Goal: Navigation & Orientation: Find specific page/section

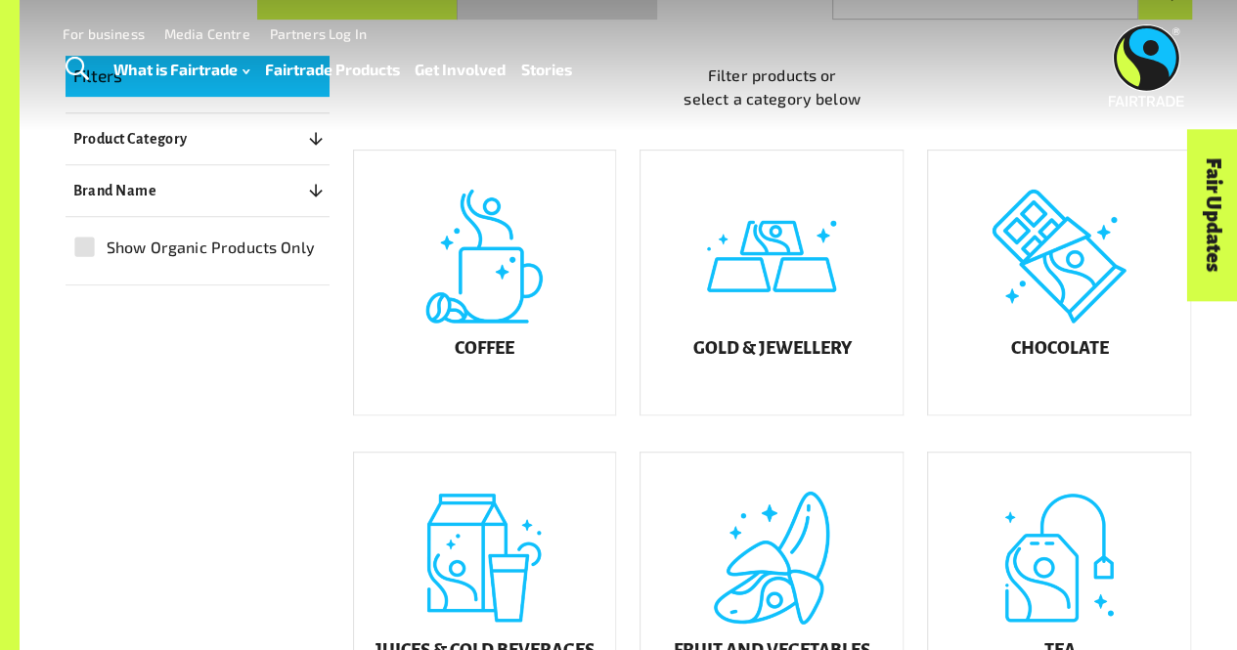
scroll to position [569, 0]
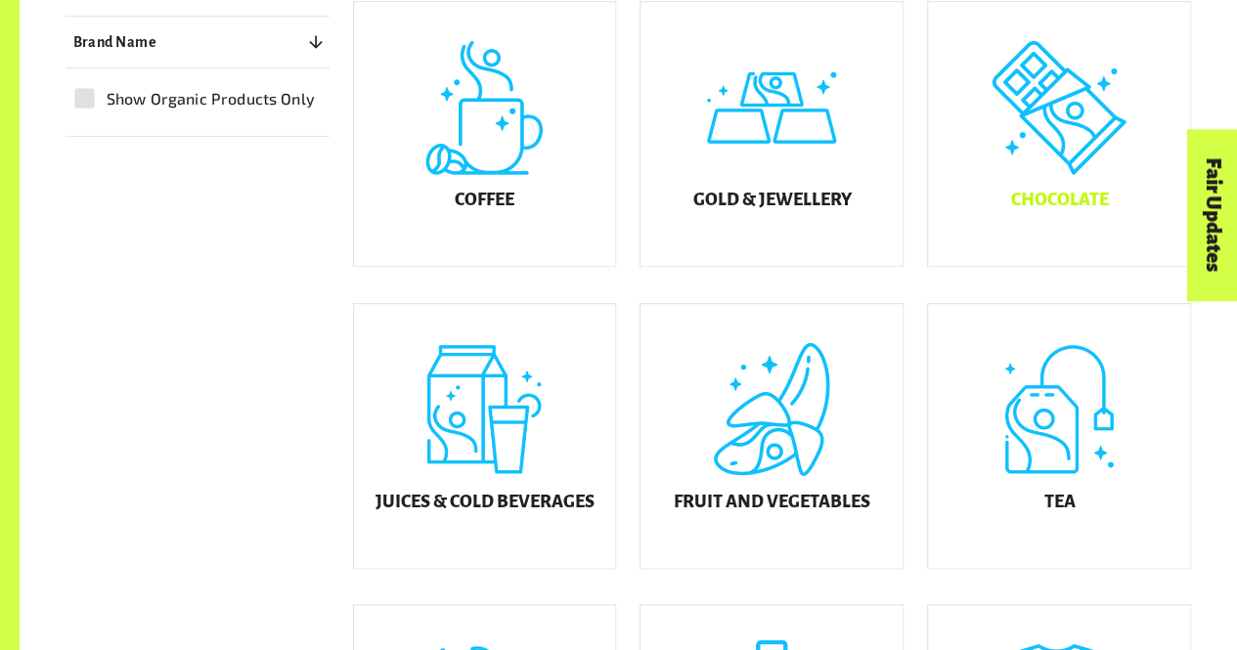
click at [1013, 195] on div "Chocolate" at bounding box center [1059, 134] width 262 height 264
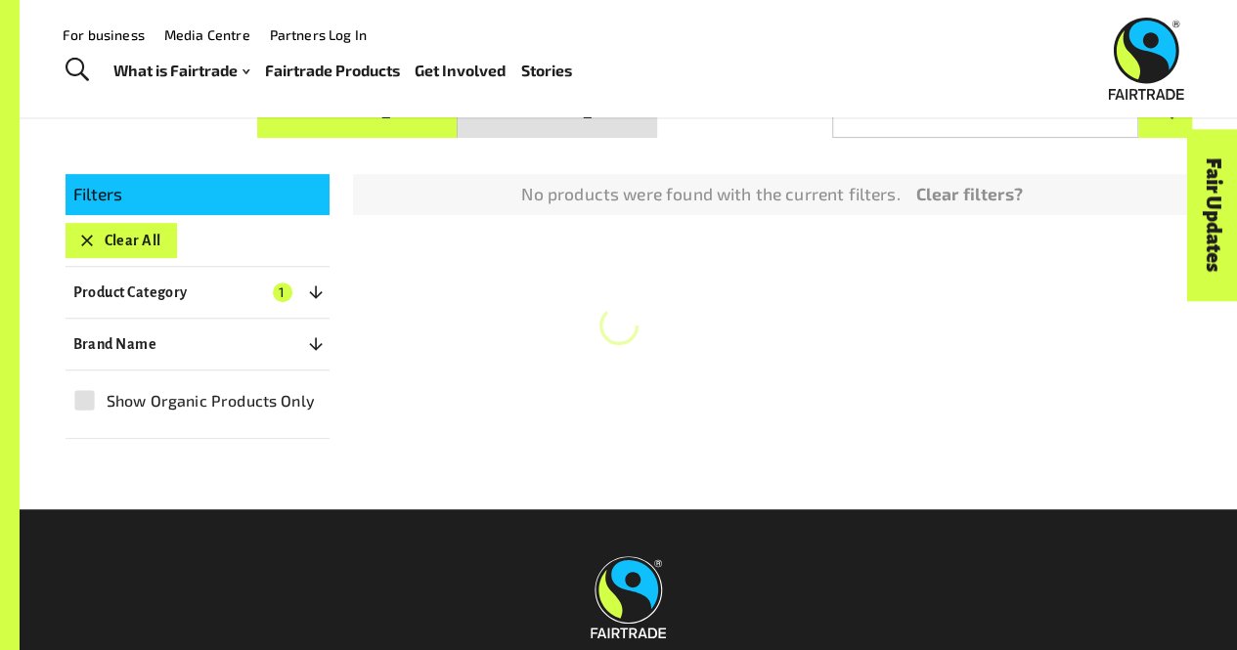
scroll to position [296, 0]
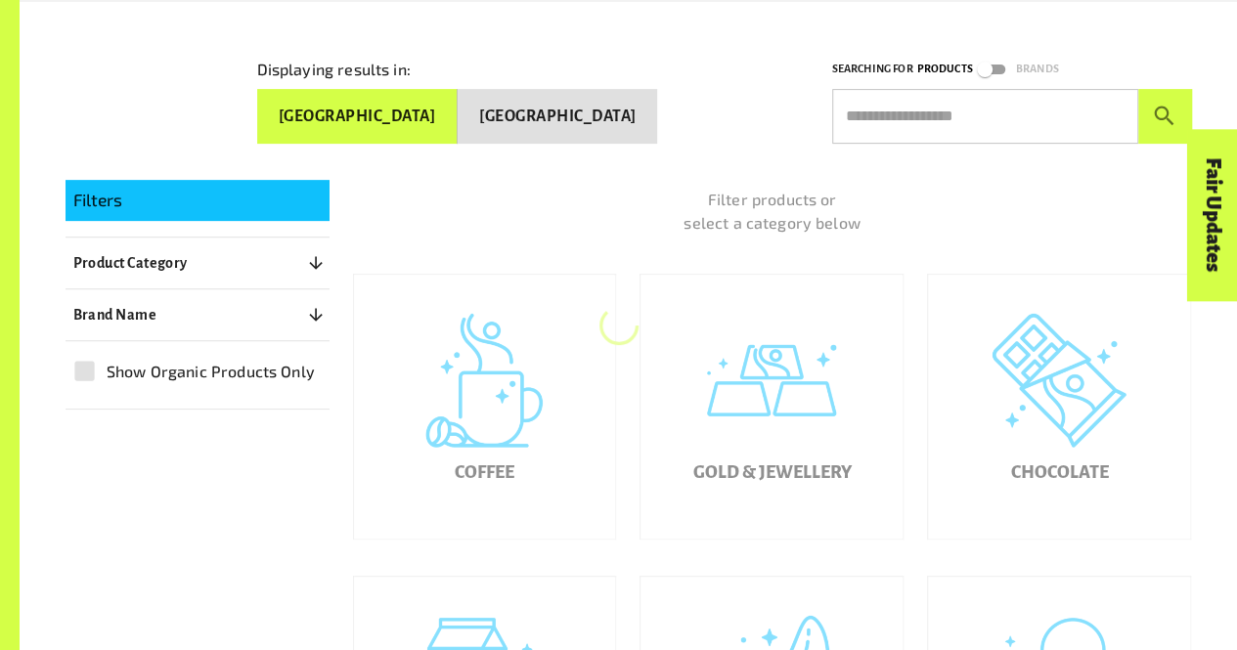
scroll to position [569, 0]
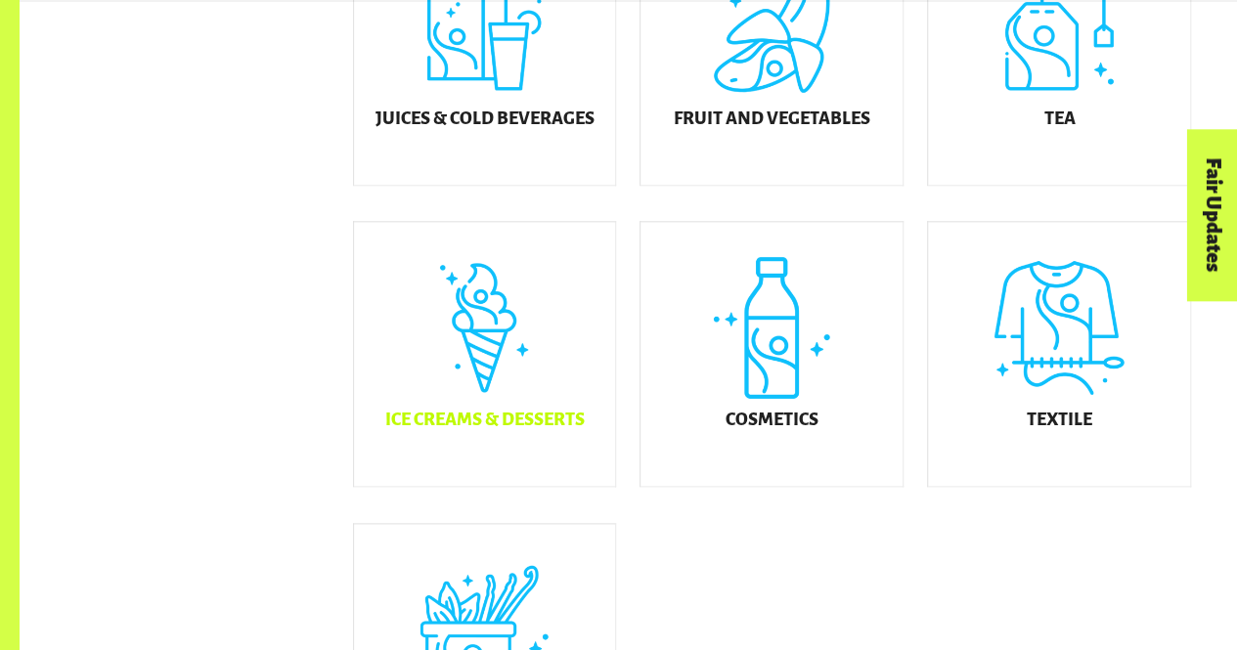
click at [583, 304] on div "Ice Creams & Desserts" at bounding box center [485, 354] width 262 height 264
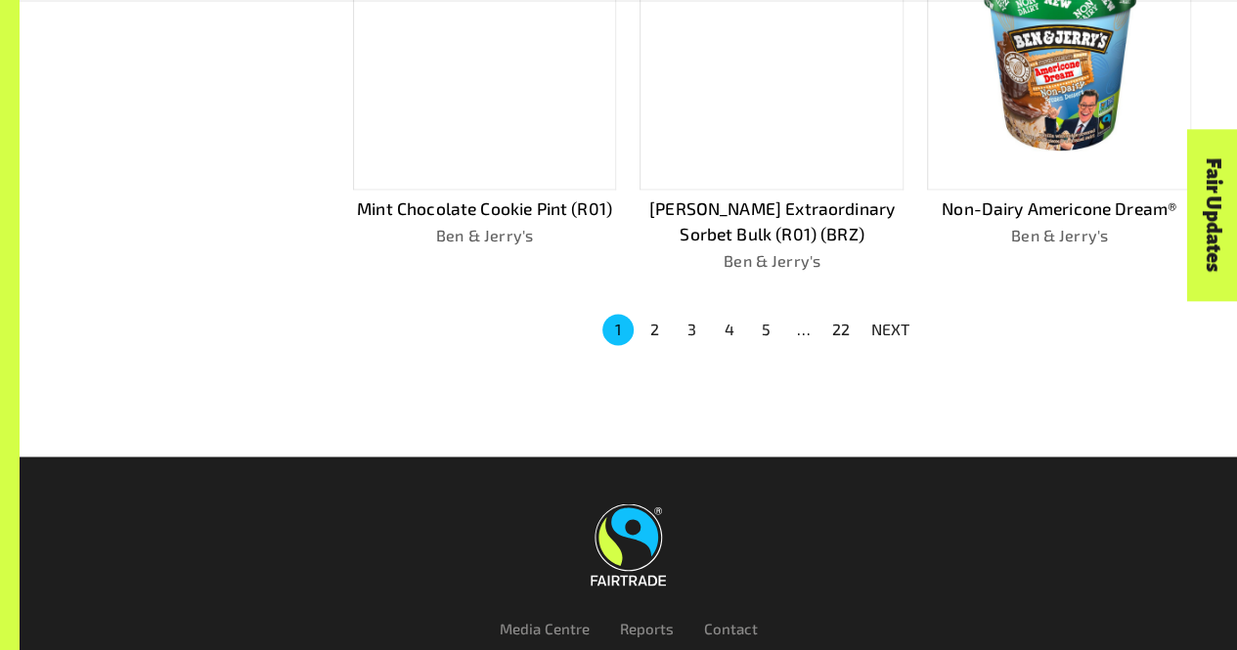
scroll to position [1519, 0]
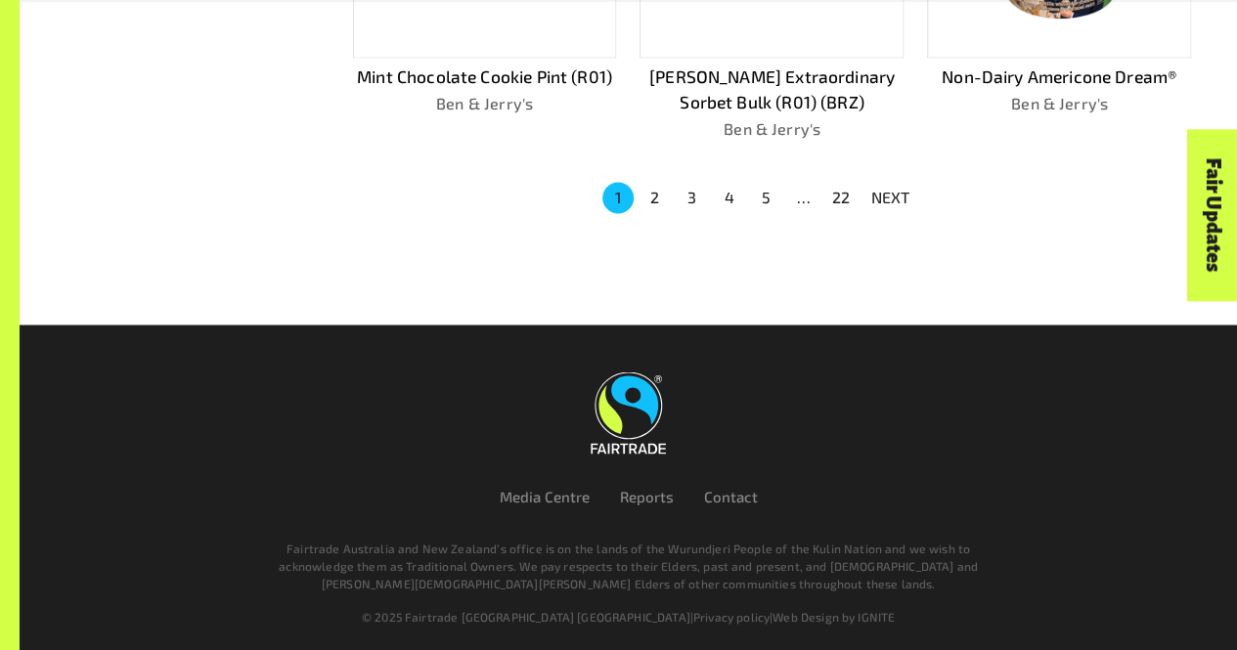
click at [659, 196] on button "2" at bounding box center [654, 197] width 31 height 31
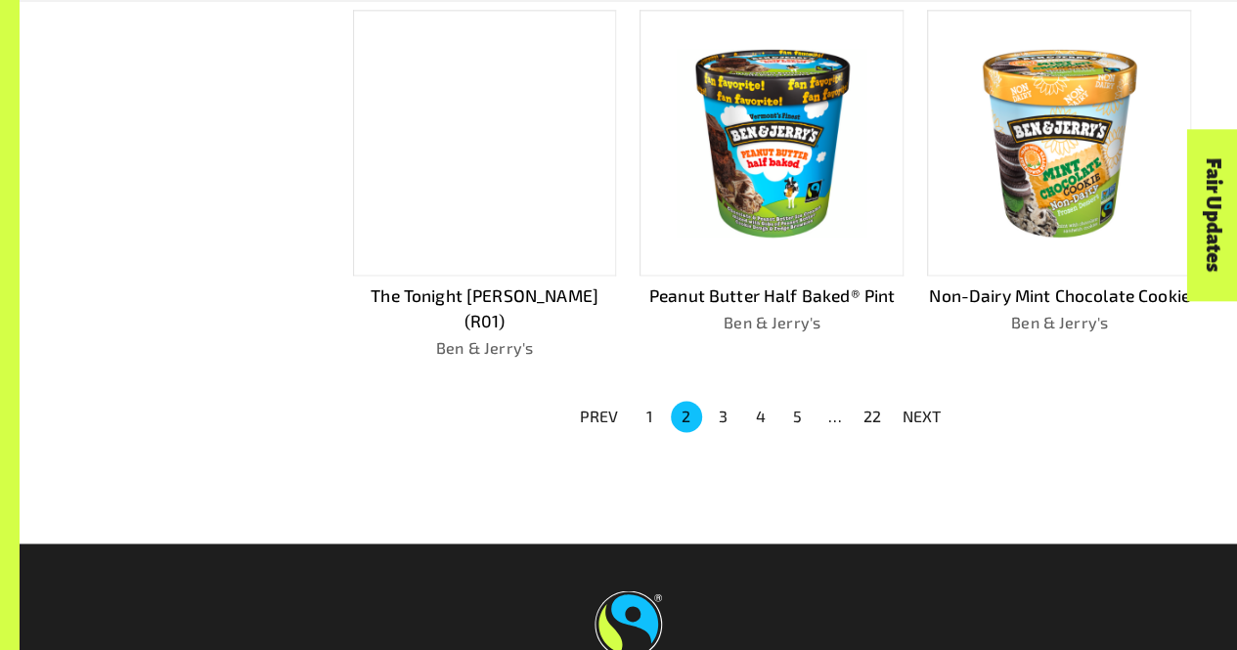
scroll to position [1468, 0]
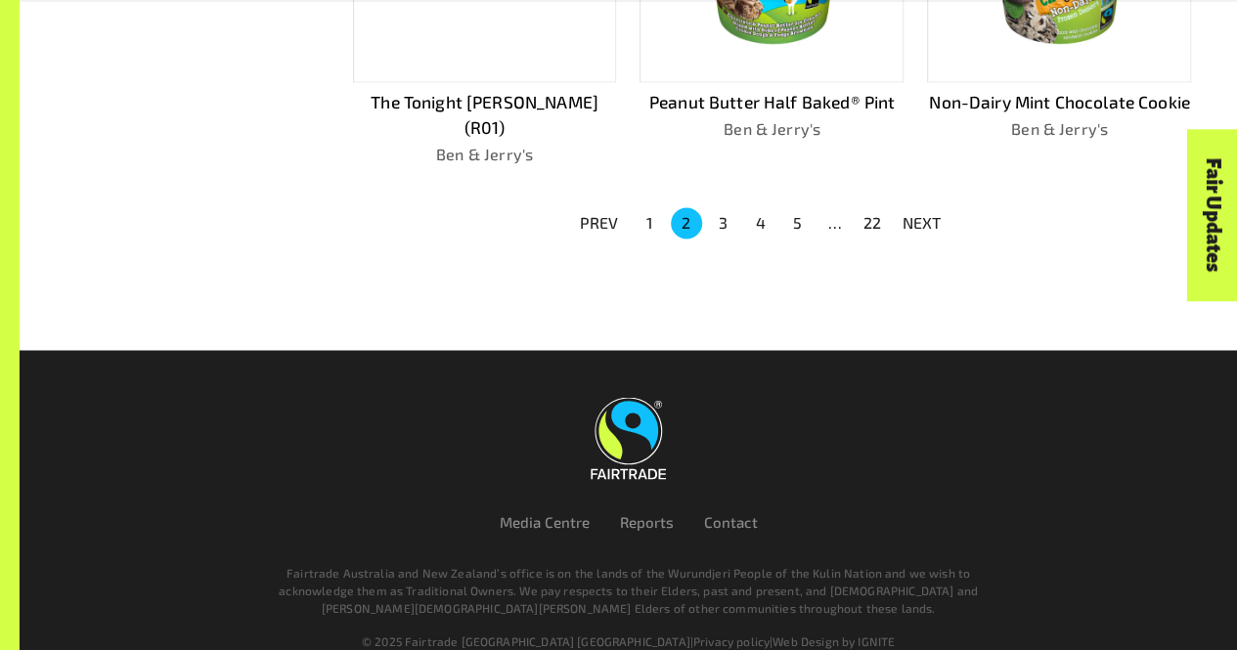
click at [739, 207] on li "3" at bounding box center [723, 222] width 37 height 31
click at [728, 207] on button "3" at bounding box center [723, 222] width 31 height 31
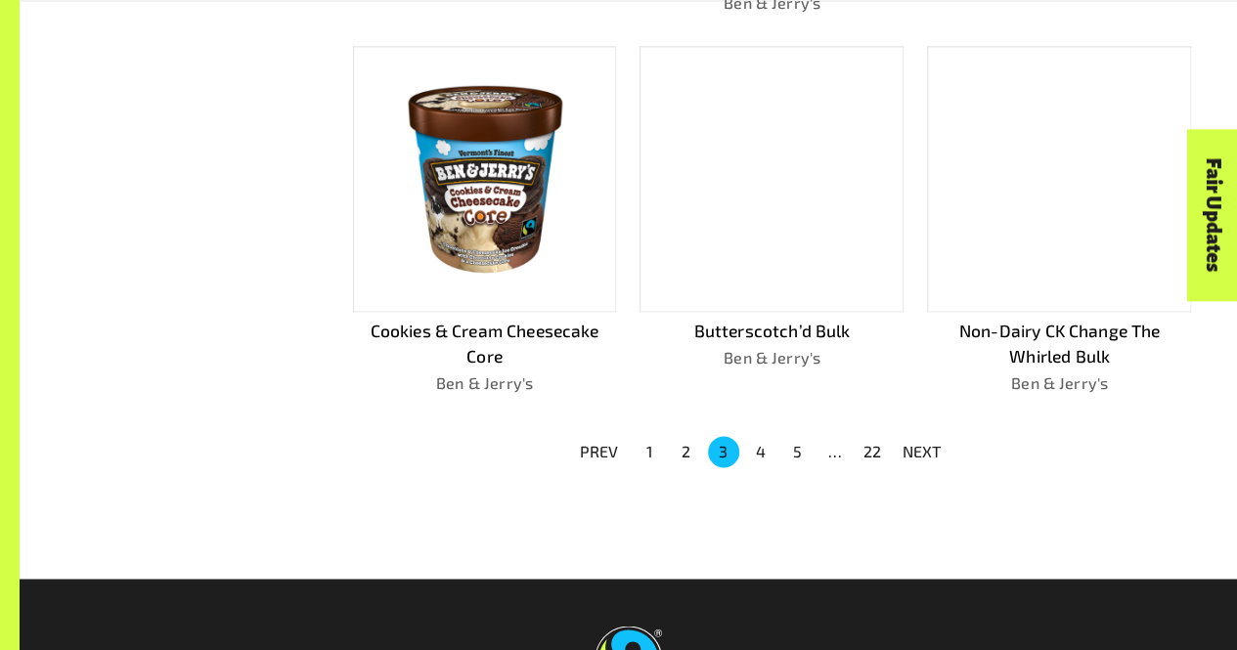
scroll to position [1266, 0]
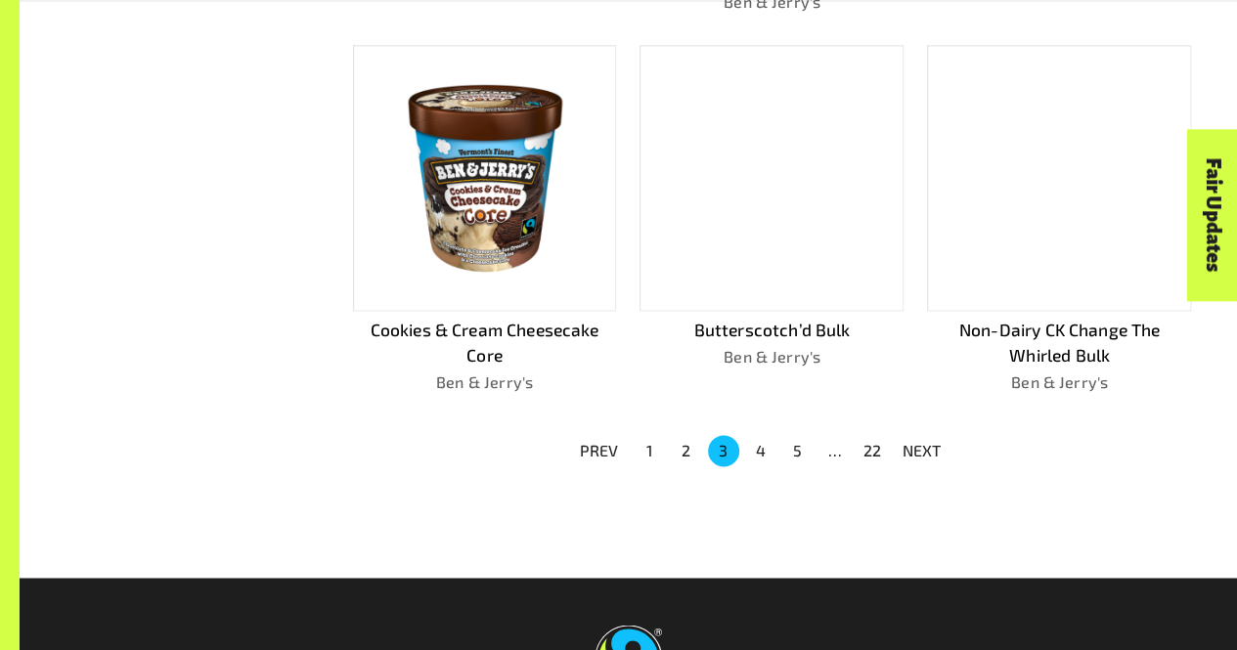
click at [770, 447] on button "4" at bounding box center [760, 450] width 31 height 31
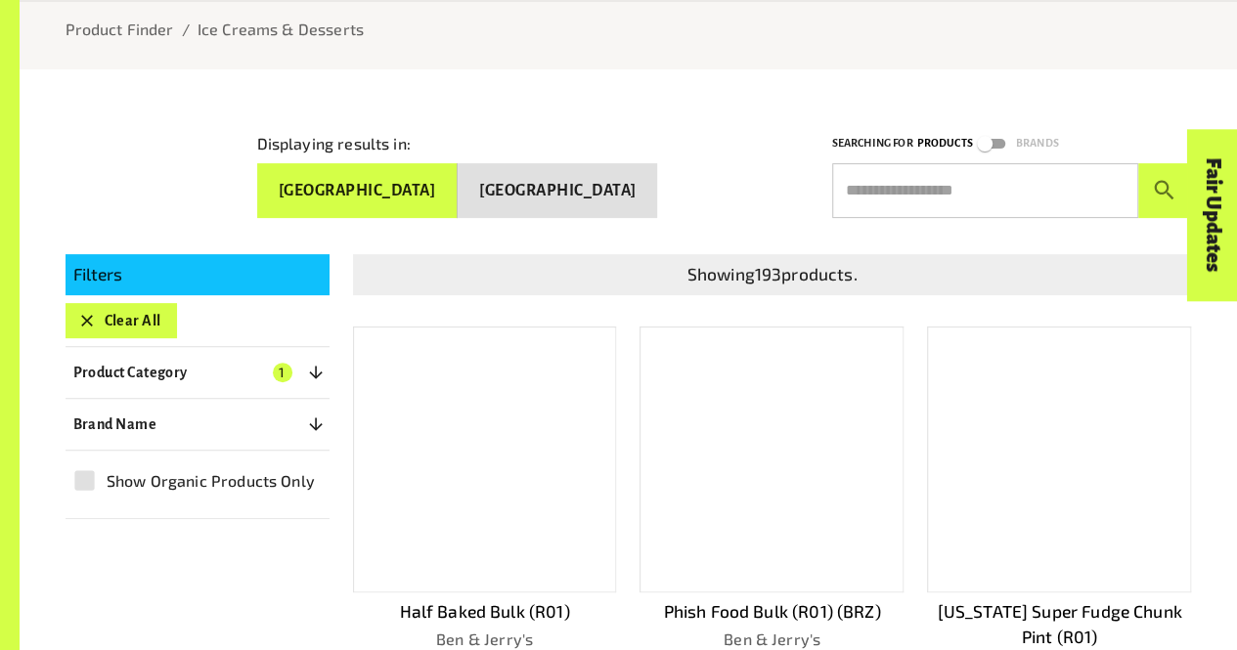
scroll to position [244, 0]
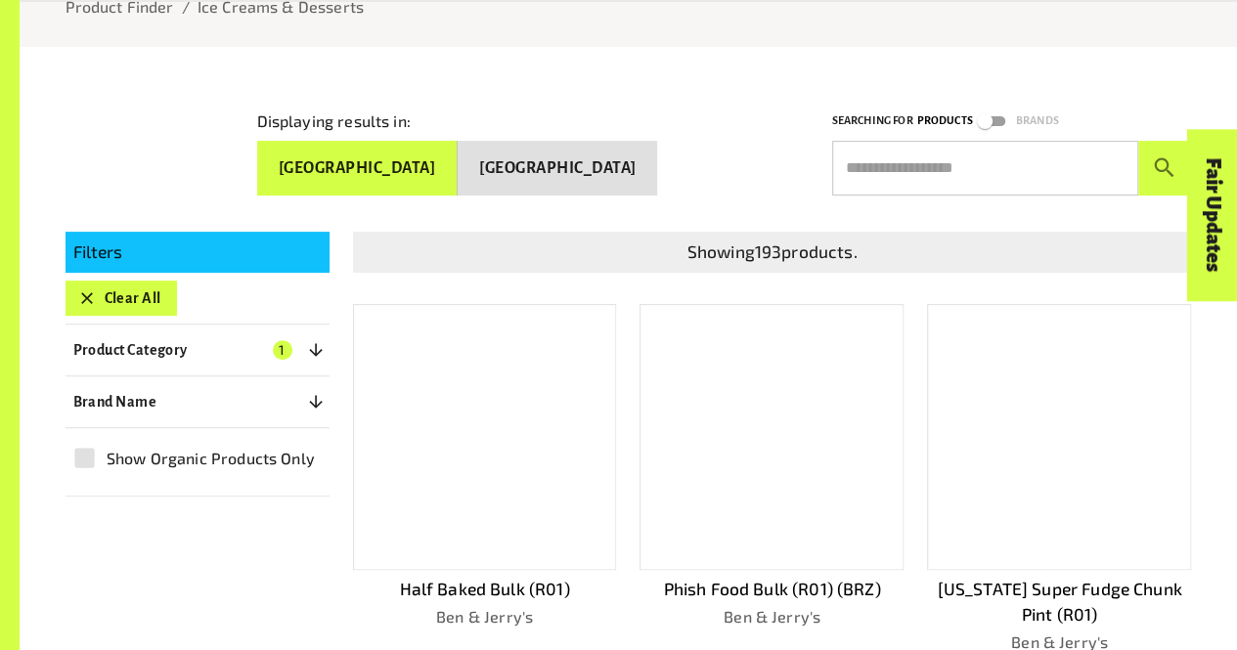
click at [565, 183] on button "[GEOGRAPHIC_DATA]" at bounding box center [556, 168] width 199 height 55
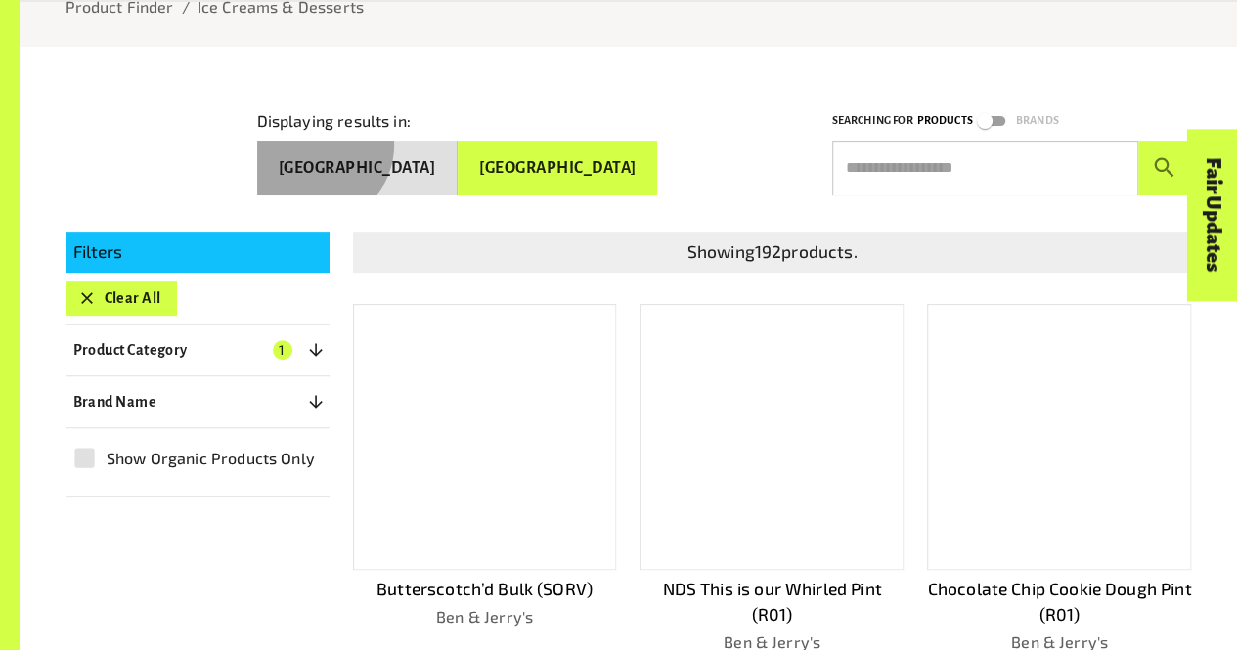
click at [457, 142] on button "[GEOGRAPHIC_DATA]" at bounding box center [357, 168] width 200 height 55
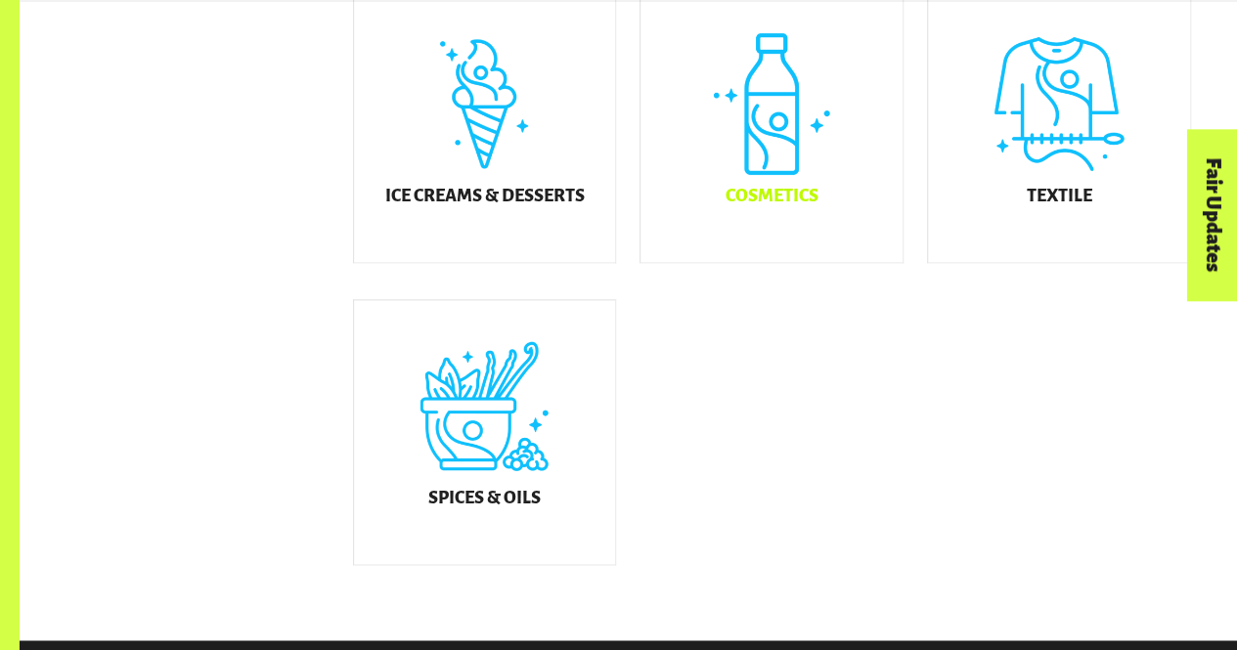
scroll to position [1188, 0]
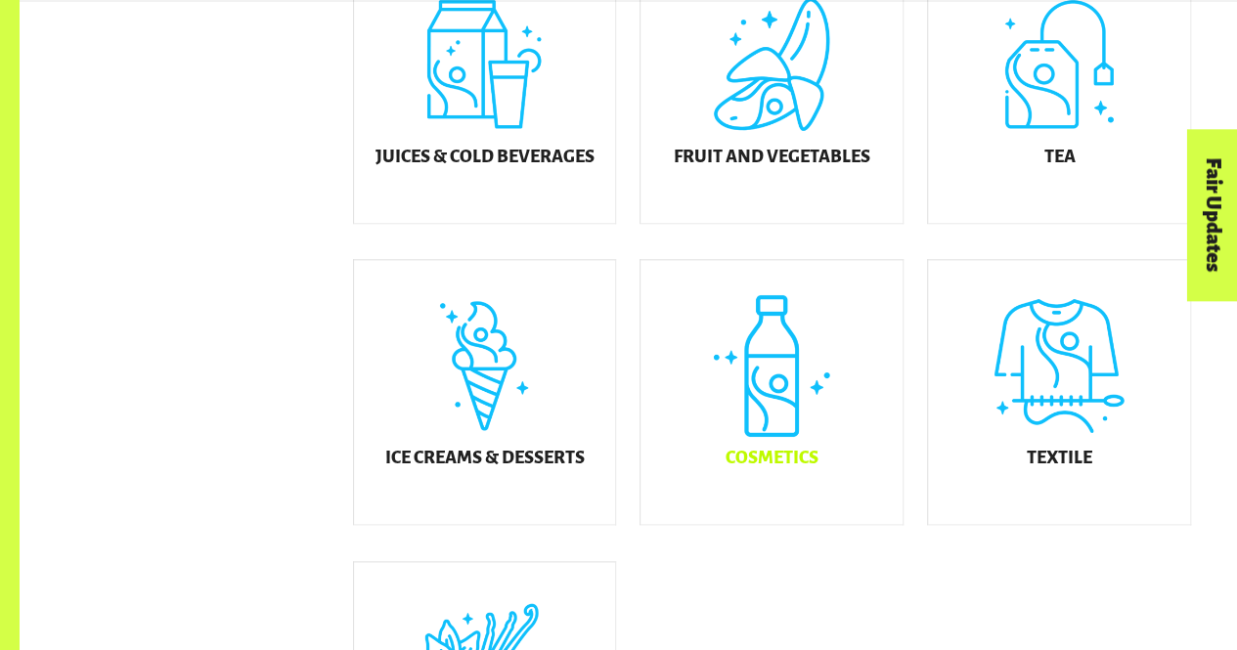
click at [741, 437] on div "Cosmetics" at bounding box center [771, 392] width 262 height 264
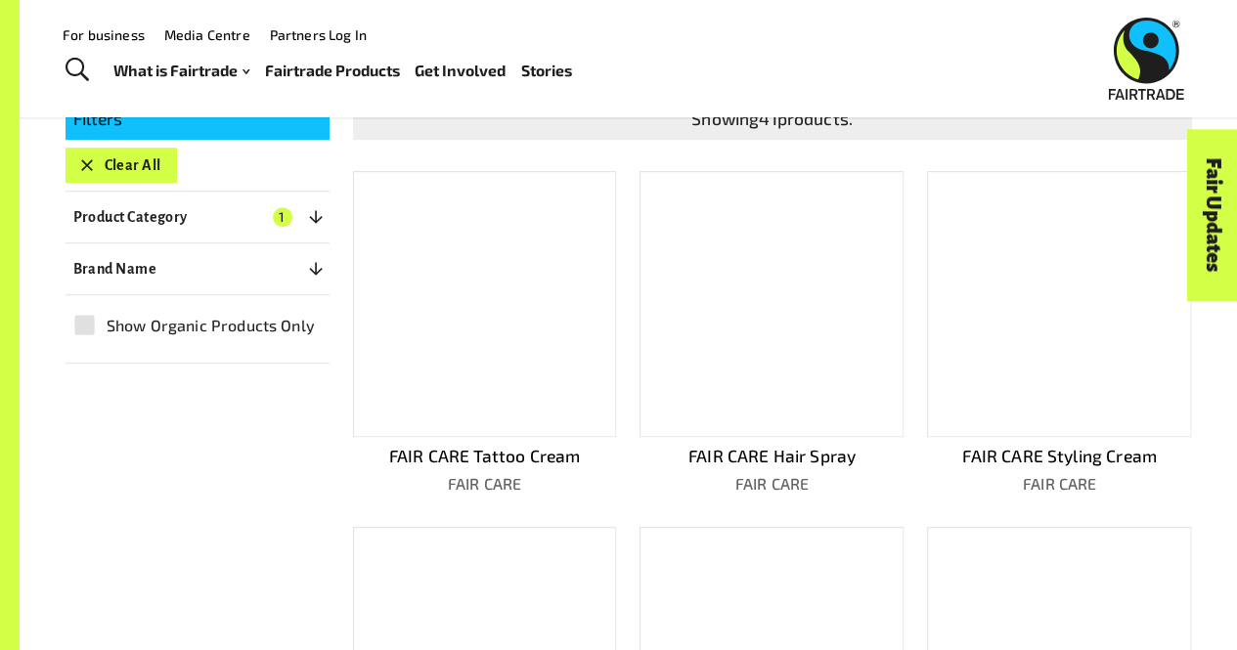
scroll to position [296, 0]
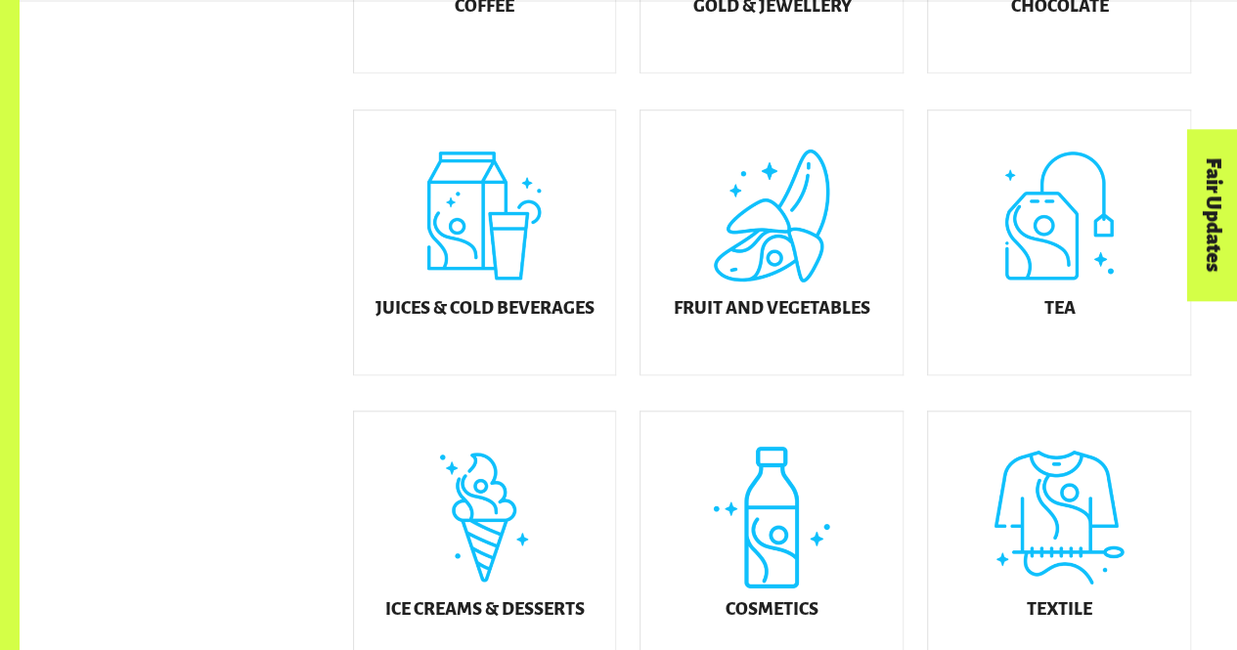
scroll to position [914, 0]
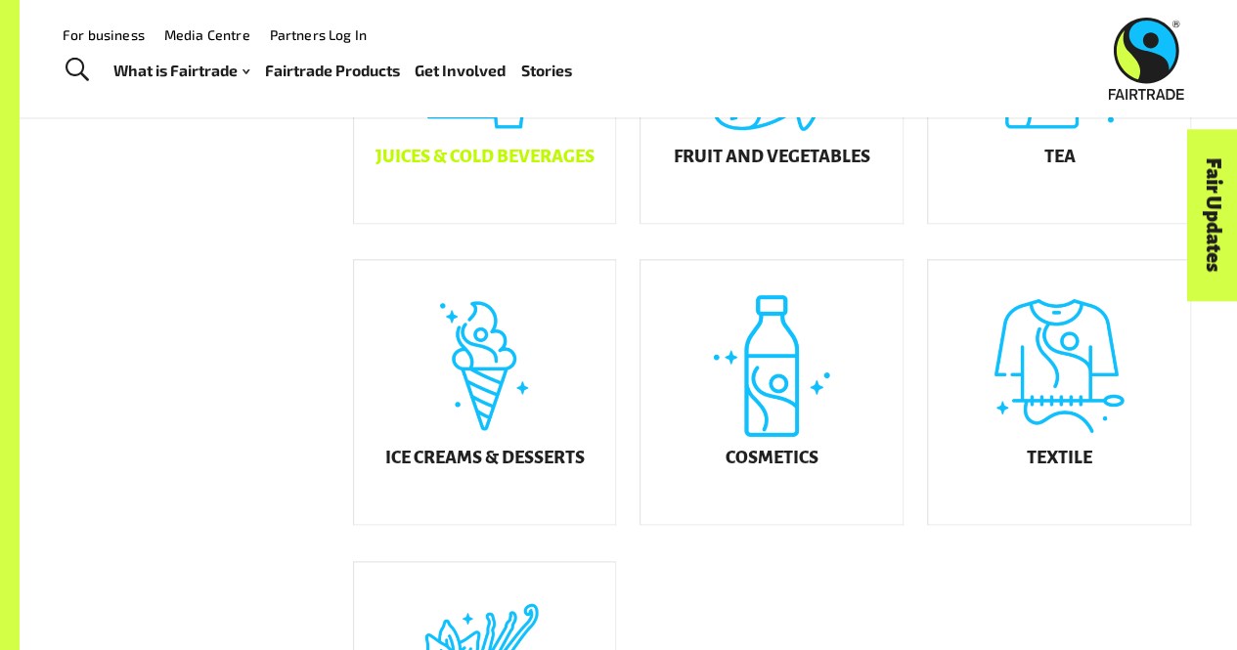
click at [500, 209] on div "Juices & Cold Beverages" at bounding box center [485, 91] width 262 height 264
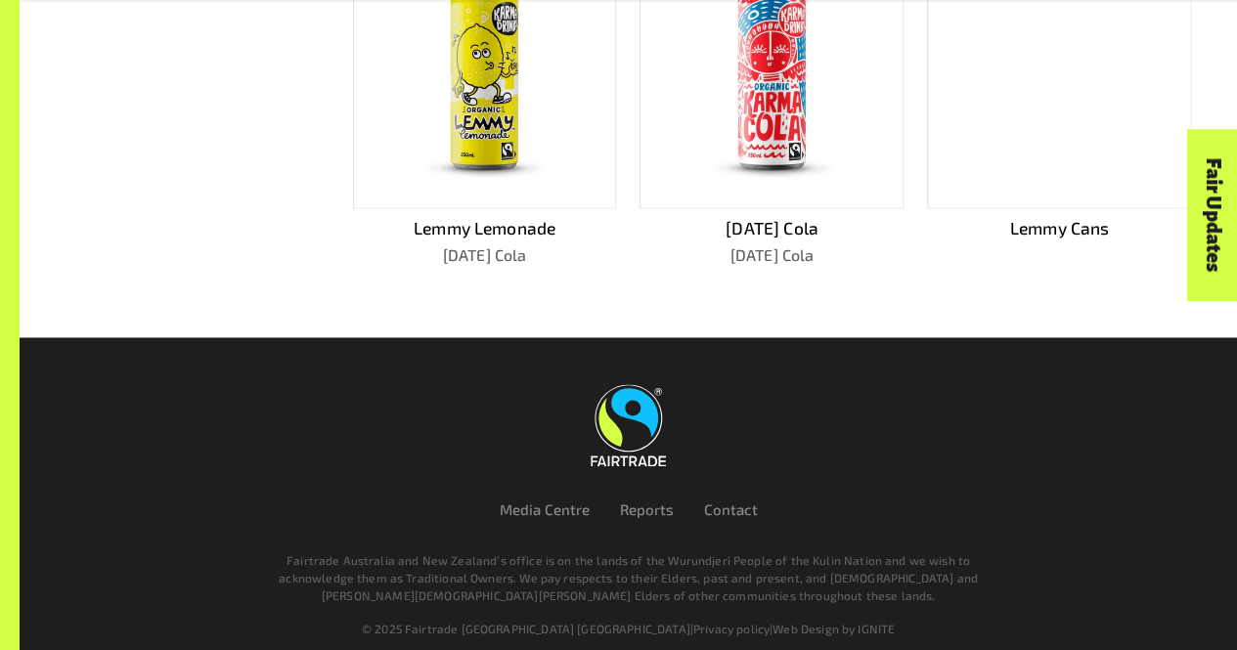
scroll to position [1355, 0]
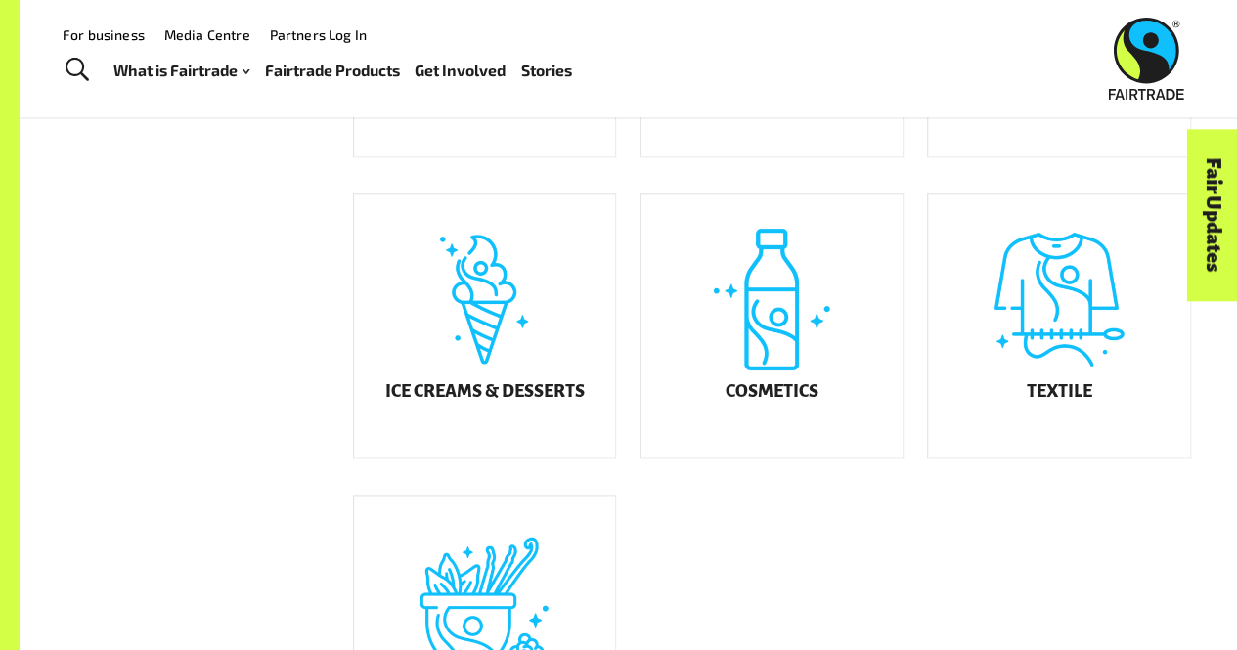
scroll to position [914, 0]
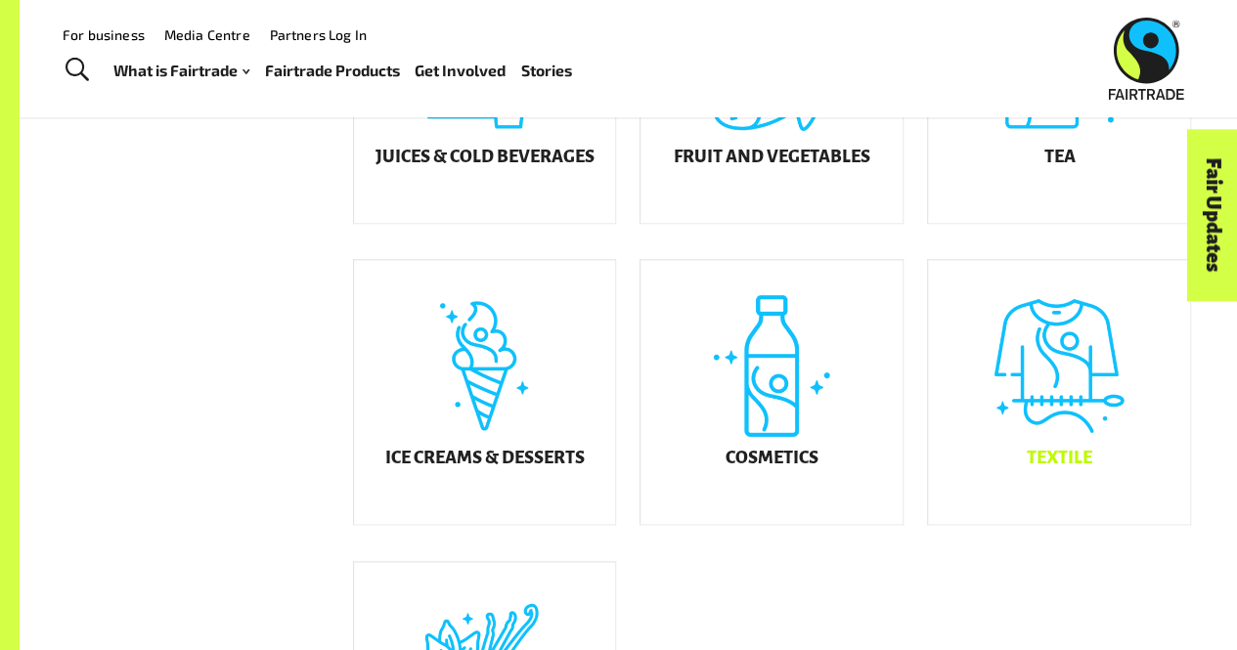
click at [989, 337] on div "Textile" at bounding box center [1059, 392] width 262 height 264
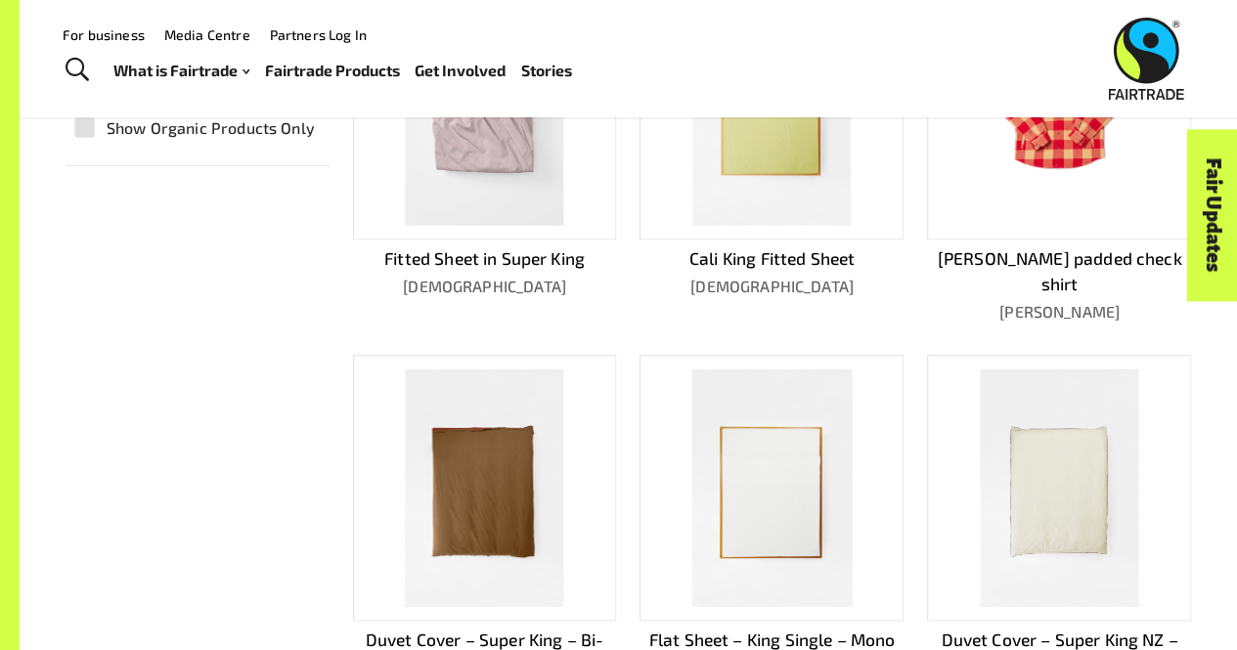
scroll to position [428, 0]
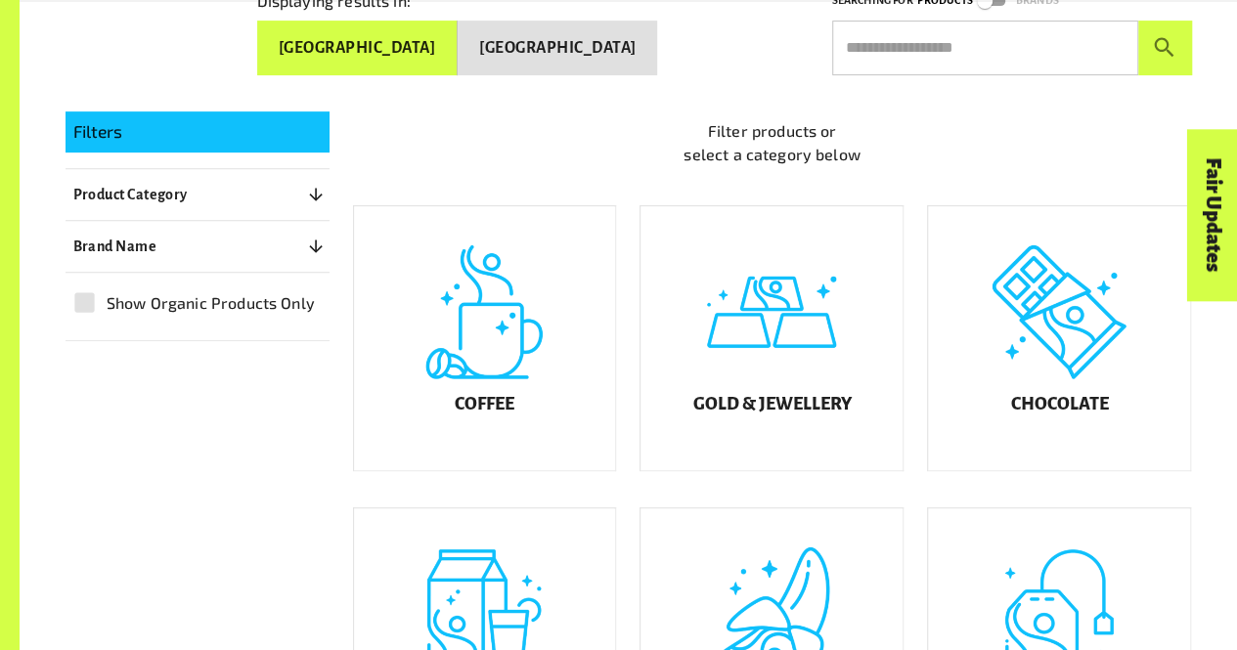
scroll to position [549, 0]
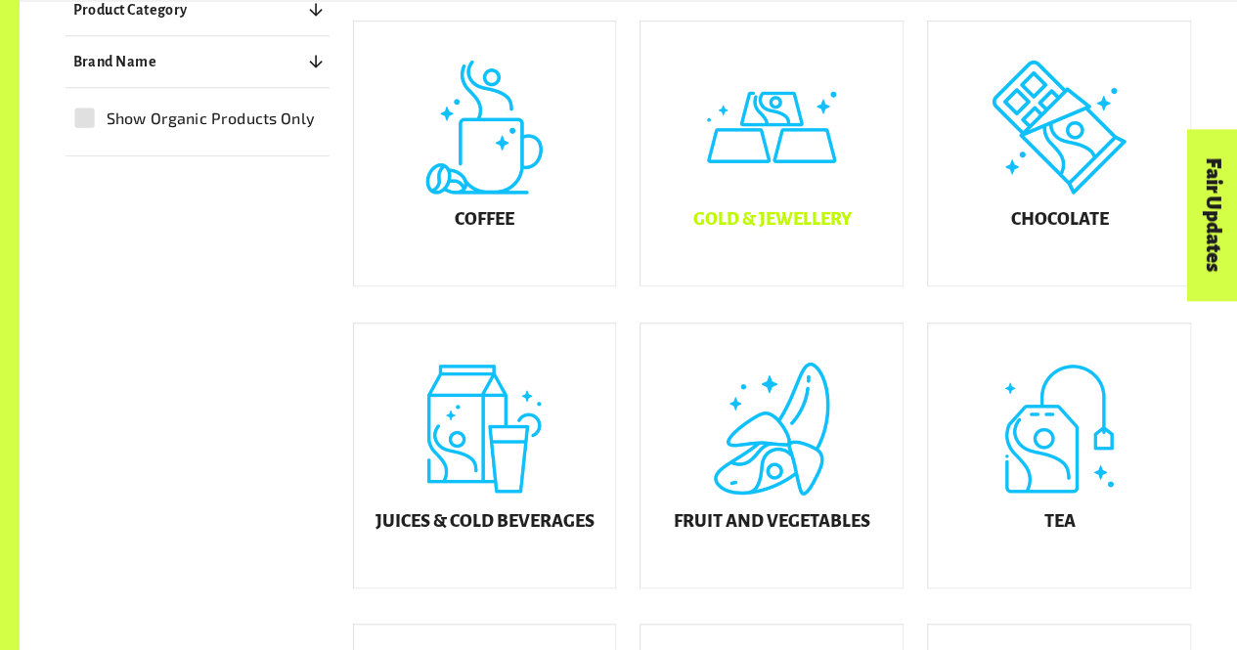
click at [788, 230] on h5 "Gold & Jewellery" at bounding box center [771, 220] width 158 height 20
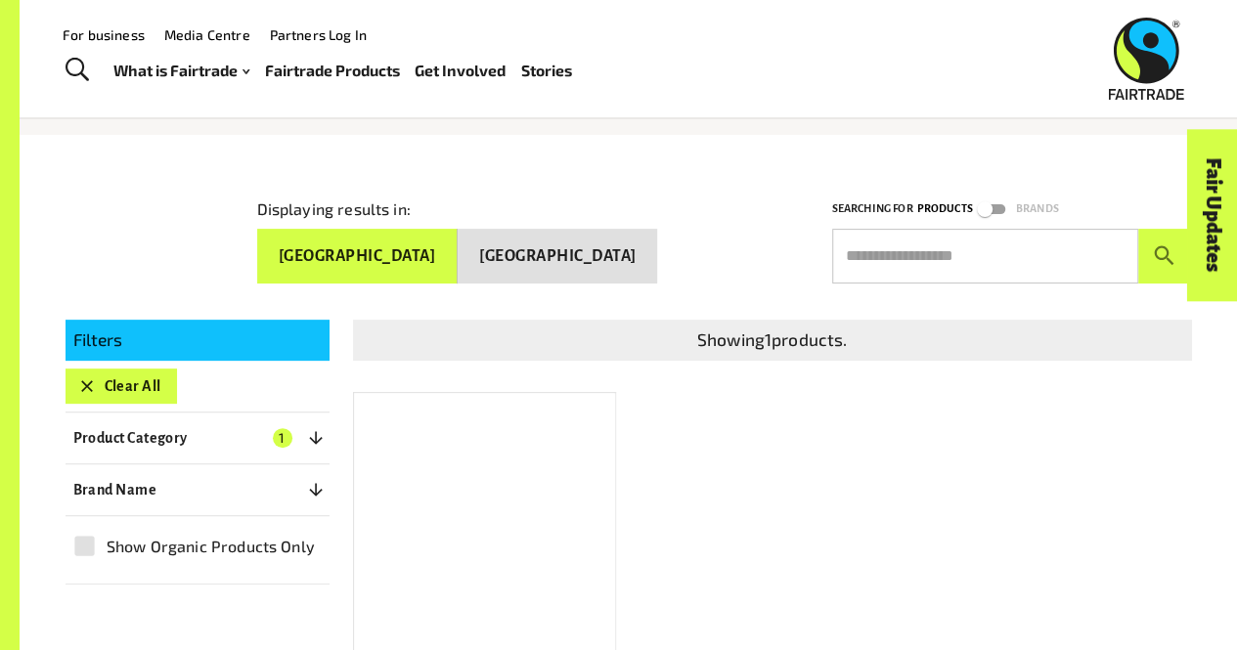
scroll to position [130, 0]
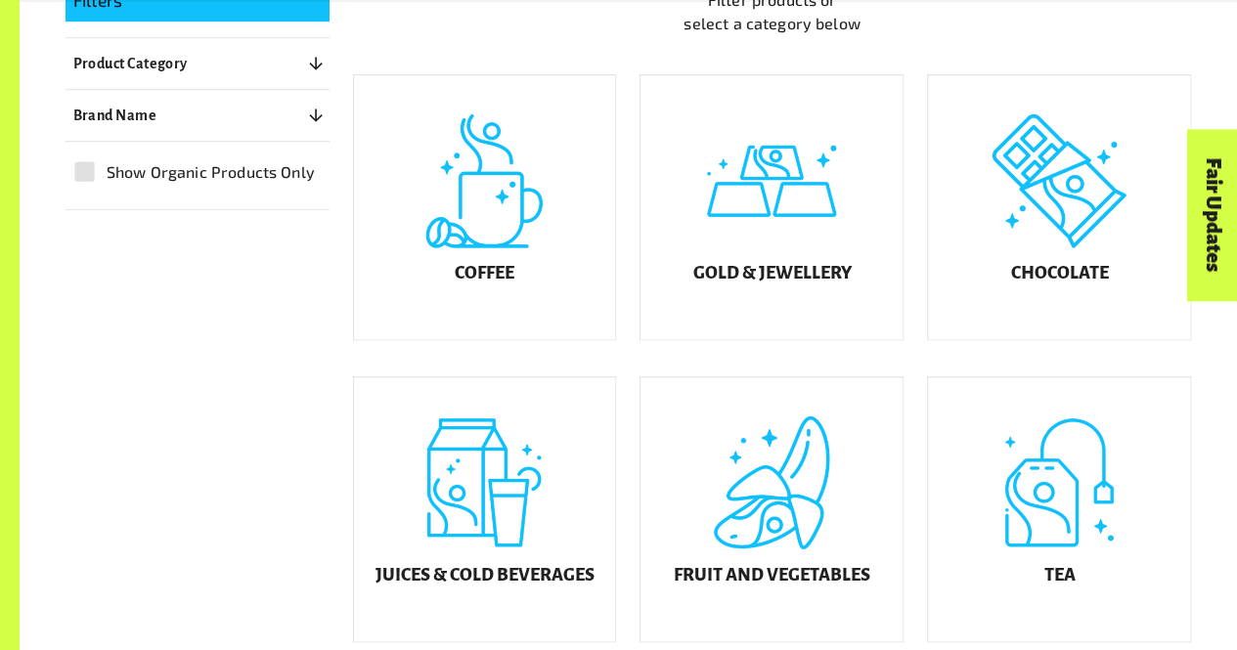
scroll to position [549, 0]
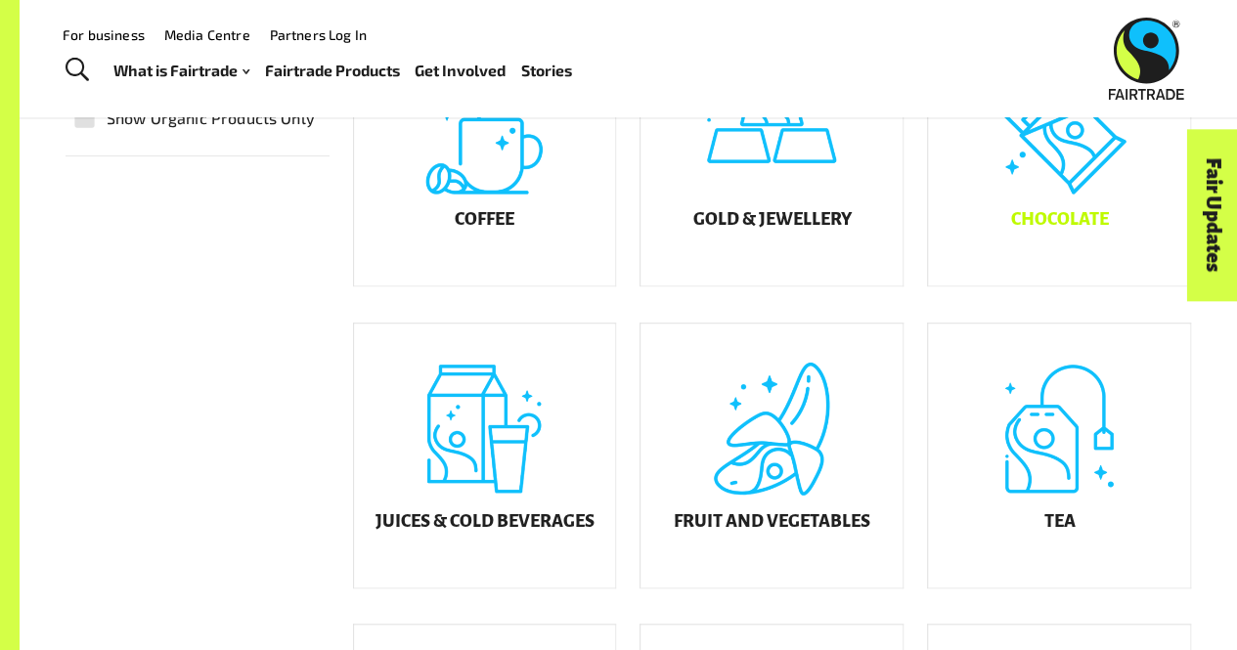
click at [1019, 196] on div "Chocolate" at bounding box center [1059, 154] width 262 height 264
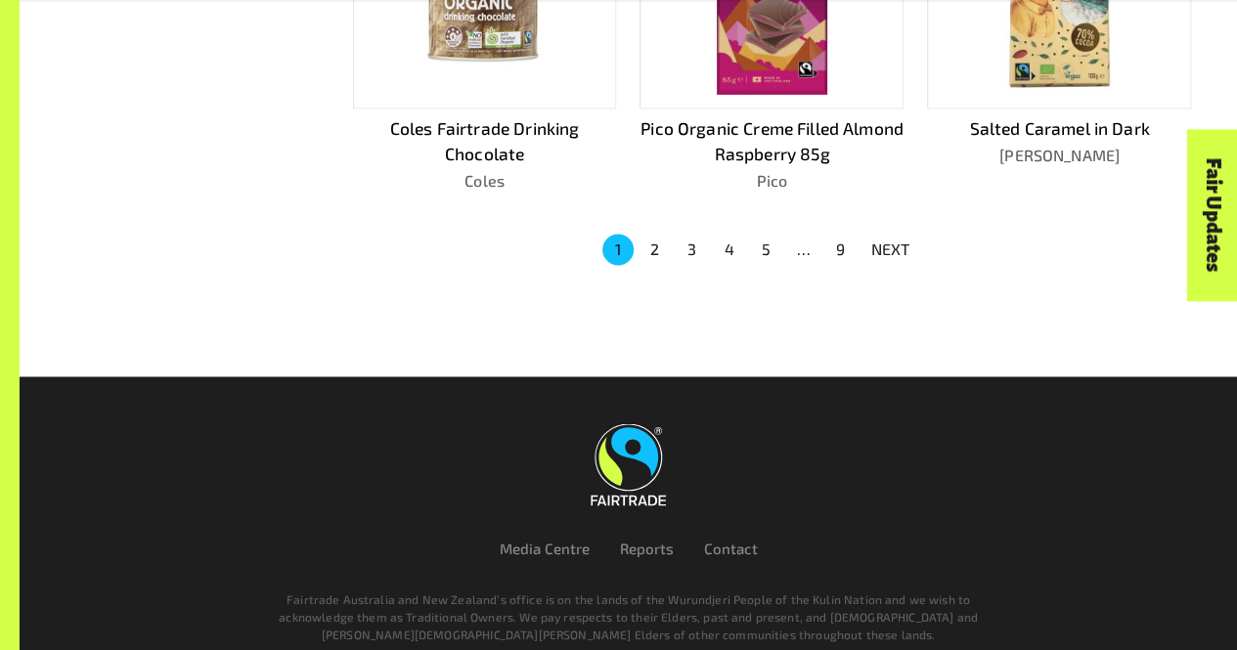
scroll to position [1494, 0]
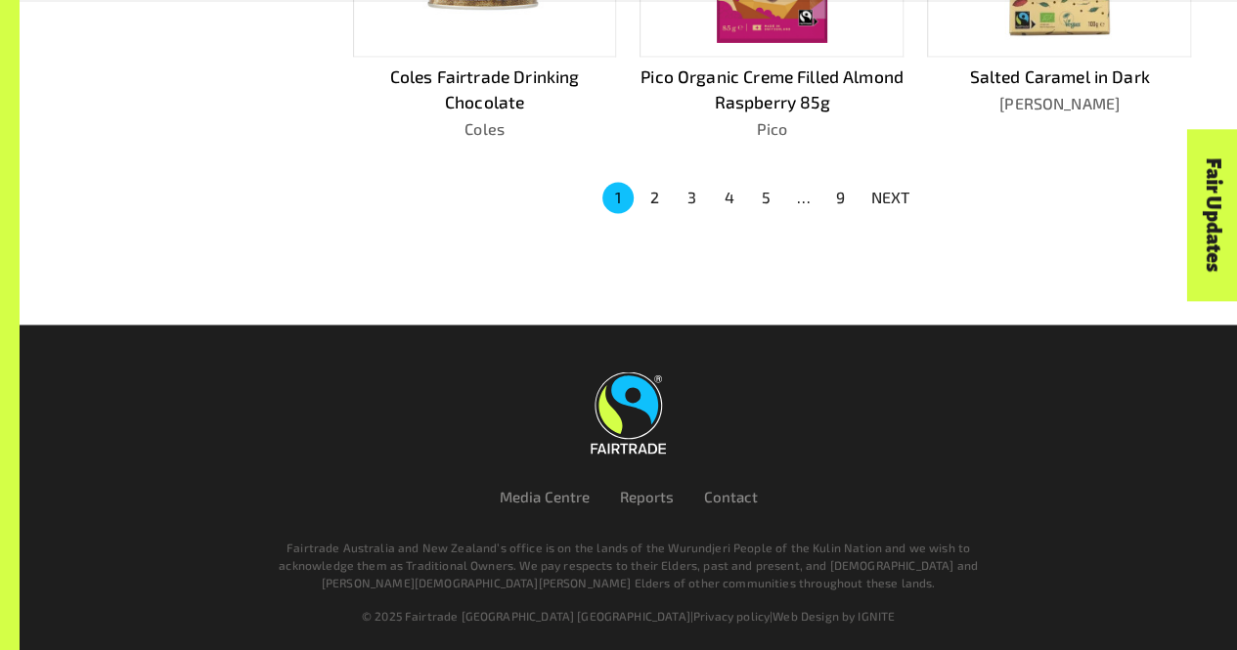
click at [655, 188] on button "2" at bounding box center [654, 197] width 31 height 31
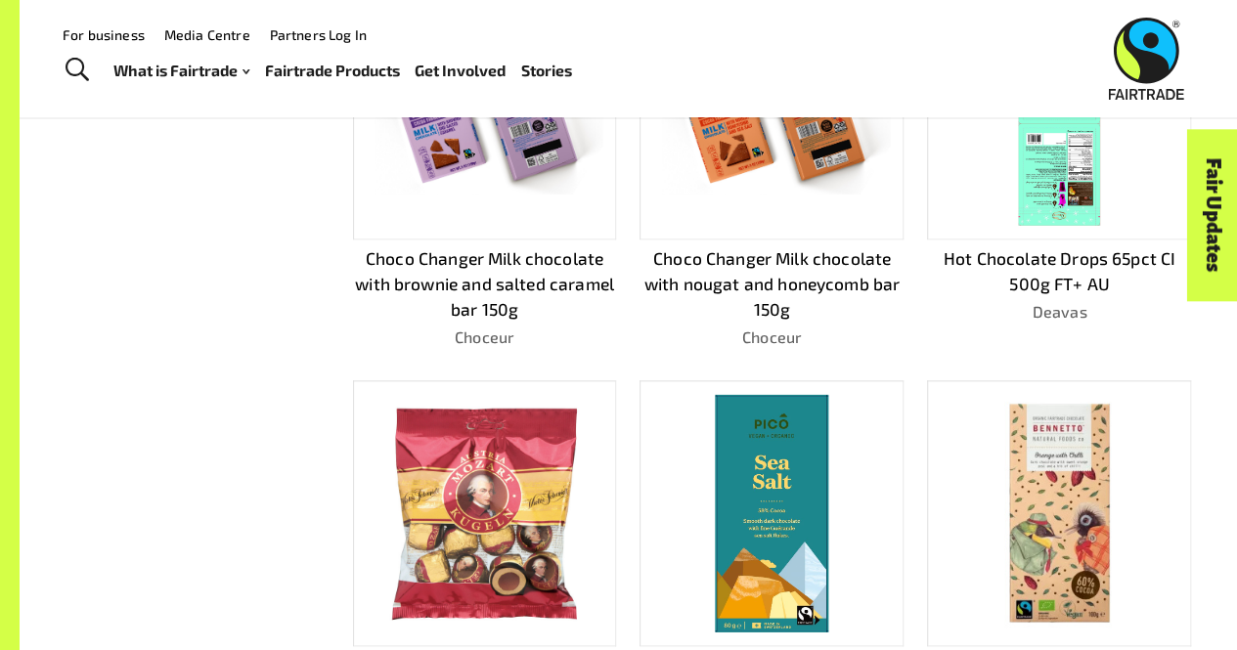
scroll to position [1478, 0]
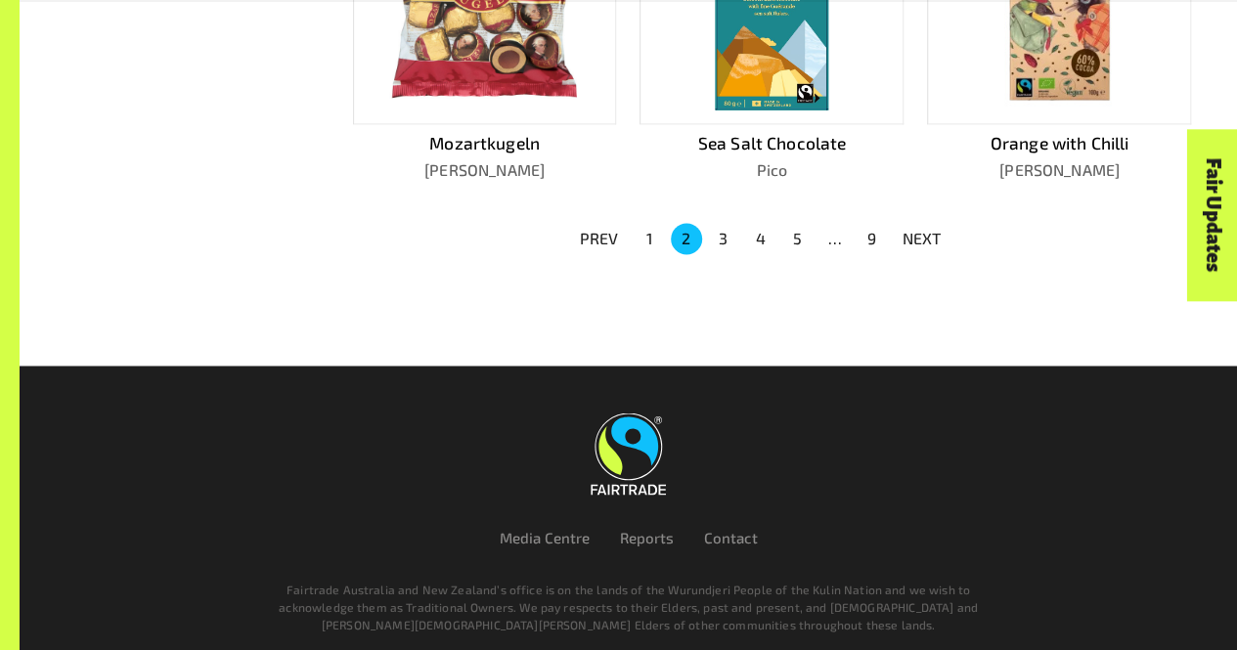
click at [726, 247] on button "3" at bounding box center [723, 238] width 31 height 31
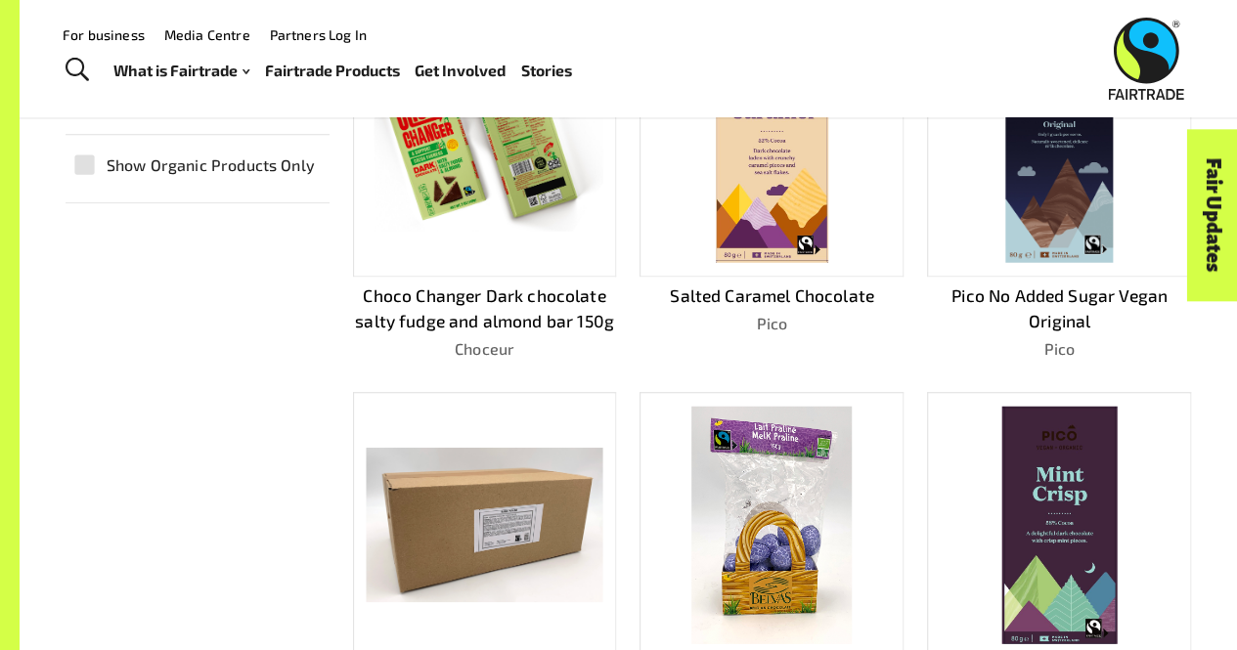
scroll to position [530, 0]
